Goal: Task Accomplishment & Management: Manage account settings

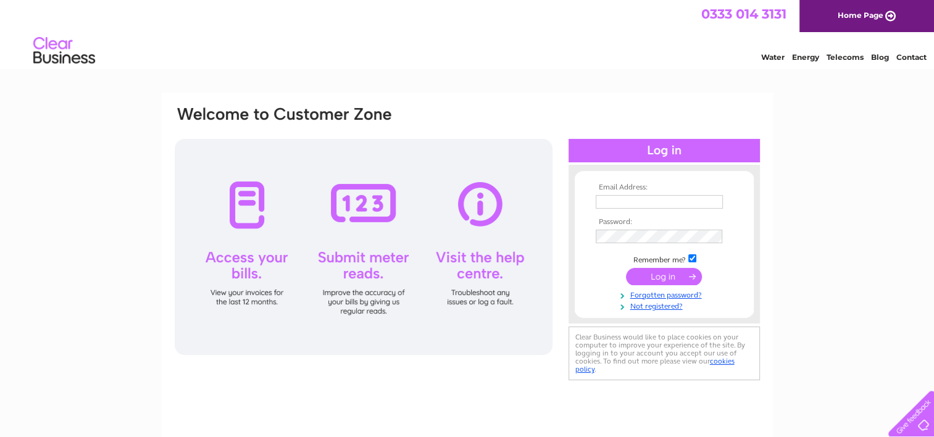
type input "[PERSON_NAME][EMAIL_ADDRESS][PERSON_NAME][DOMAIN_NAME]"
click at [662, 276] on input "submit" at bounding box center [664, 276] width 76 height 17
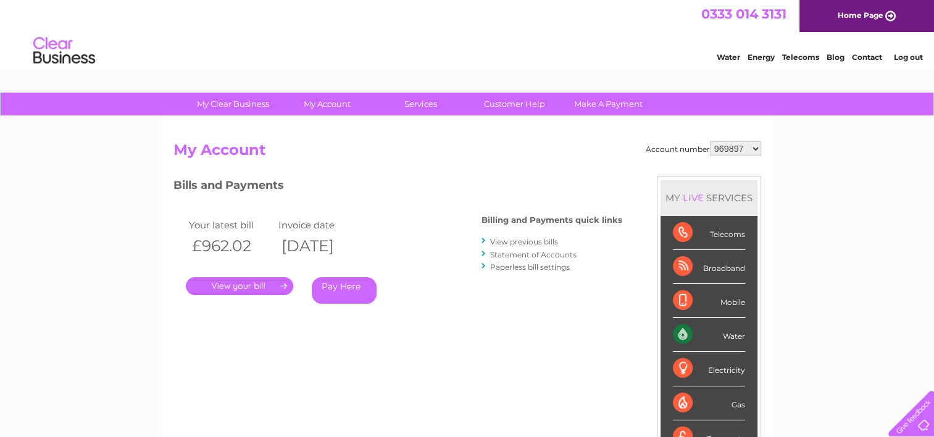
click at [756, 146] on select "969897 1089591" at bounding box center [735, 148] width 51 height 15
select select "1089591"
click at [710, 141] on select "969897 1089591" at bounding box center [735, 148] width 51 height 15
click at [254, 281] on link "." at bounding box center [239, 286] width 107 height 18
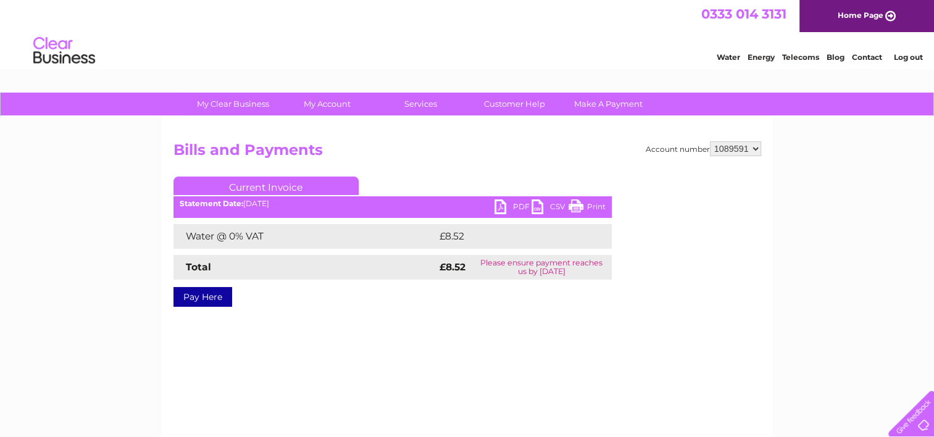
click at [501, 204] on link "PDF" at bounding box center [512, 208] width 37 height 18
